Goal: Check status: Check status

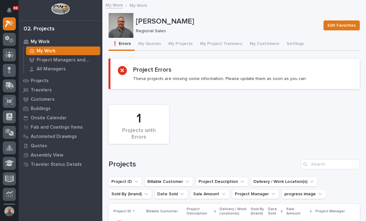
click at [178, 43] on button "My Projects" at bounding box center [181, 44] width 32 height 13
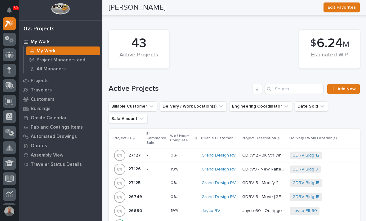
scroll to position [222, 0]
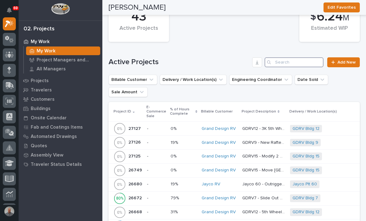
click at [254, 61] on input "Search" at bounding box center [294, 62] width 59 height 10
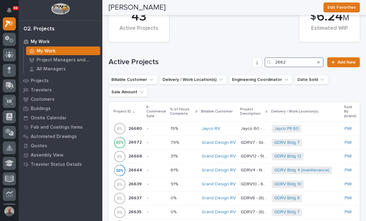
type input "26623"
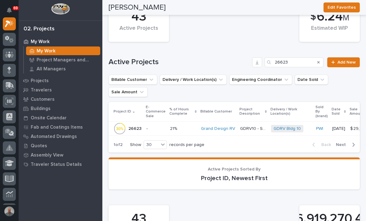
click at [186, 129] on p at bounding box center [183, 128] width 26 height 5
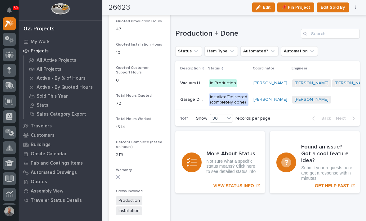
scroll to position [471, 0]
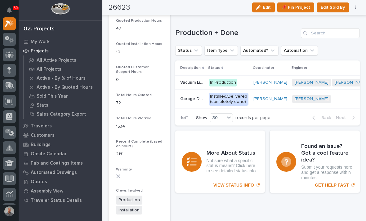
click at [245, 80] on p "In Production" at bounding box center [229, 83] width 40 height 8
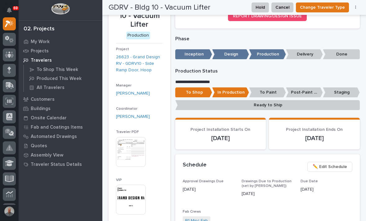
scroll to position [35, 0]
